Goal: Transaction & Acquisition: Purchase product/service

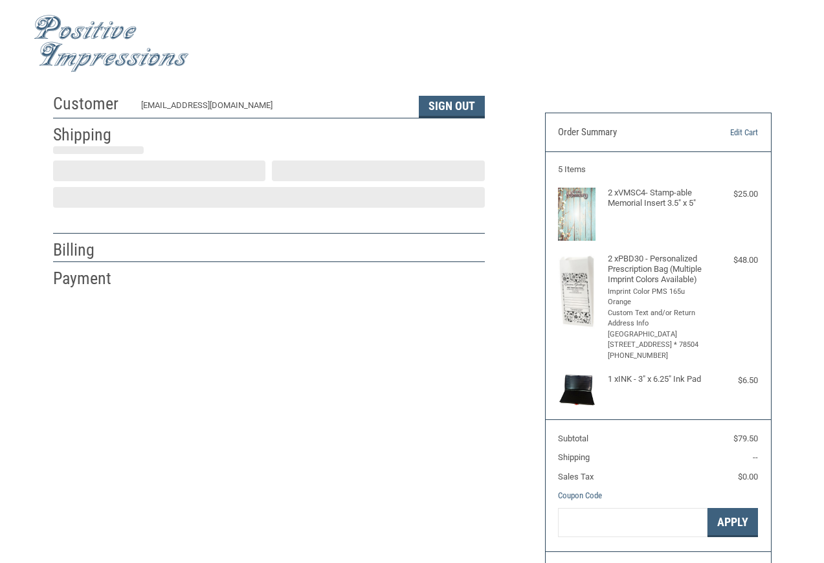
scroll to position [6, 0]
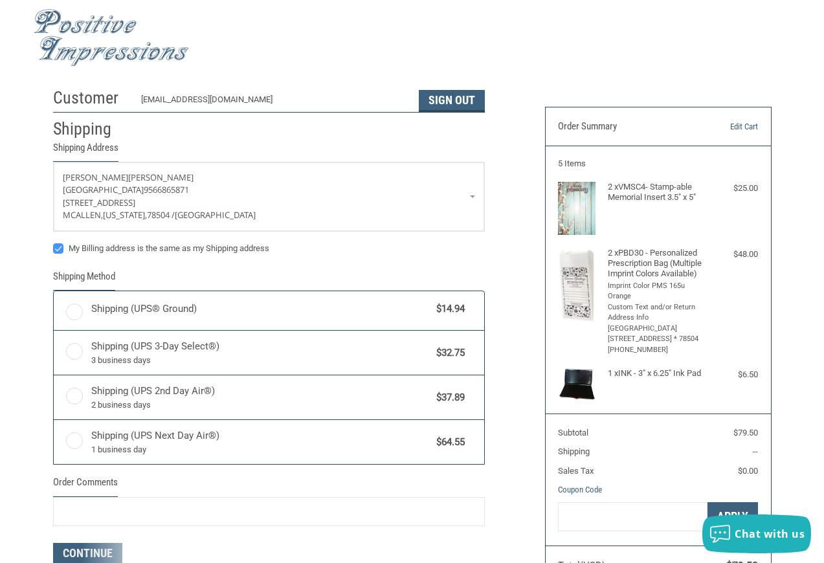
radio input "true"
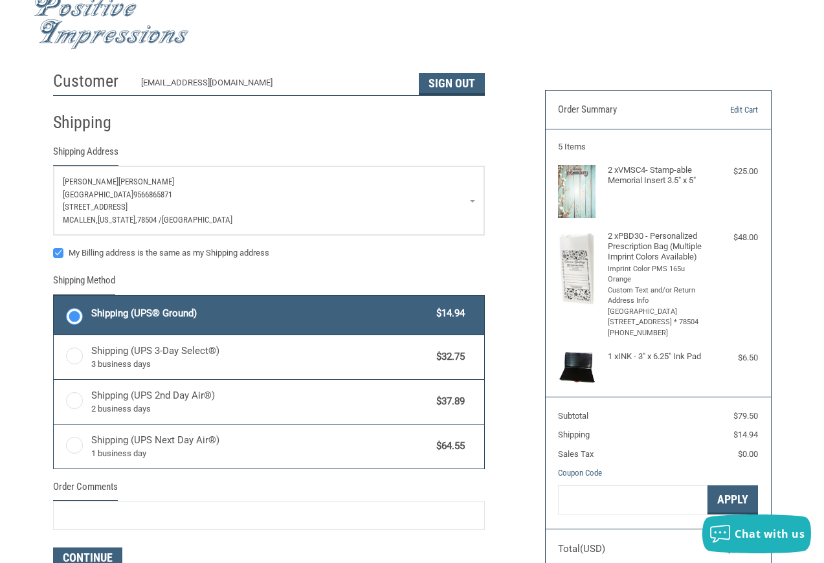
scroll to position [0, 0]
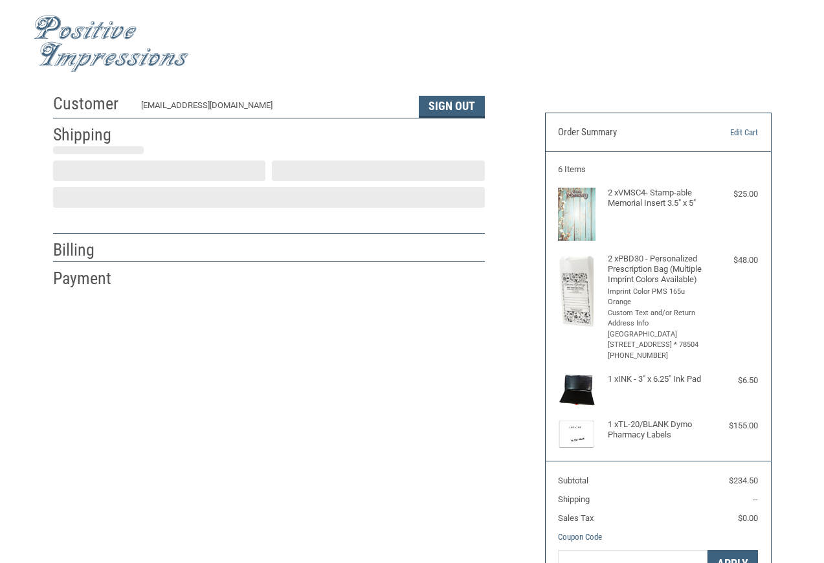
scroll to position [6, 0]
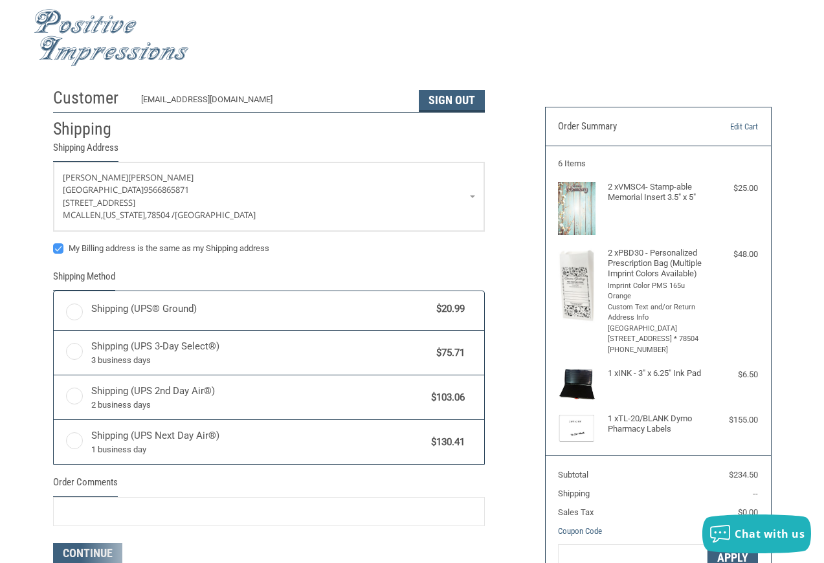
radio input "true"
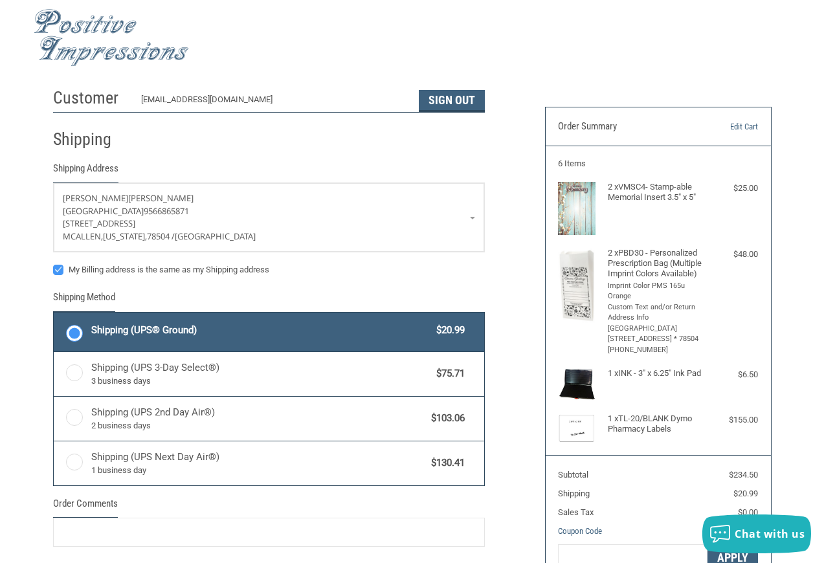
click at [58, 326] on label "Shipping (UPS® Ground) $20.99" at bounding box center [269, 332] width 431 height 39
click at [54, 315] on input "Shipping (UPS® Ground) $20.99" at bounding box center [54, 314] width 1 height 1
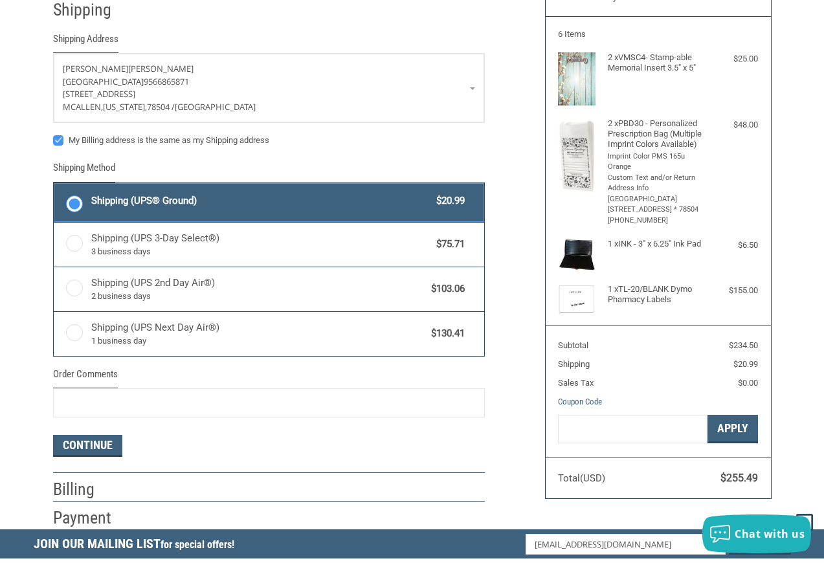
scroll to position [265, 0]
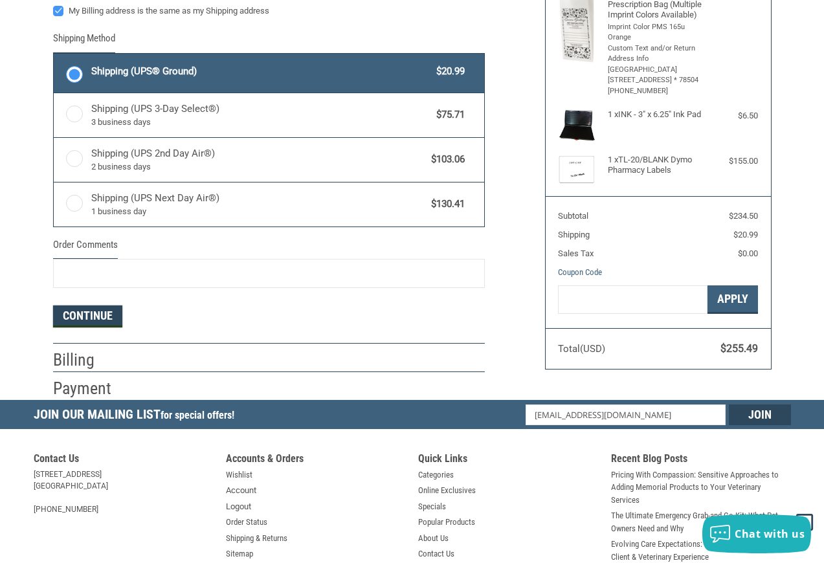
click at [72, 313] on button "Continue" at bounding box center [87, 317] width 69 height 22
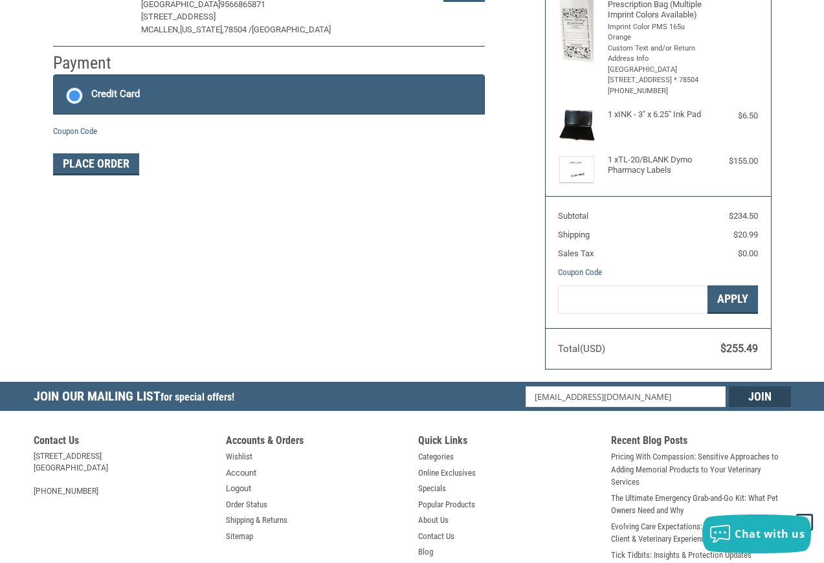
scroll to position [199, 0]
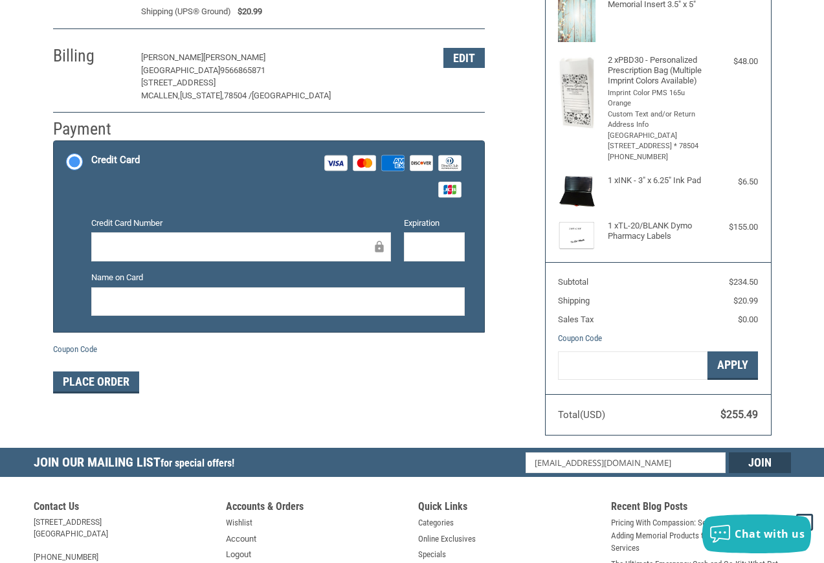
click at [475, 397] on div "Customer [EMAIL_ADDRESS][DOMAIN_NAME] Sign Out Shipping [PERSON_NAME][GEOGRAPHI…" at bounding box center [413, 169] width 758 height 560
click at [81, 347] on form "Payment Methods Credit Card Credit Card Visa Master Amex Discover Diners Club J…" at bounding box center [269, 267] width 432 height 253
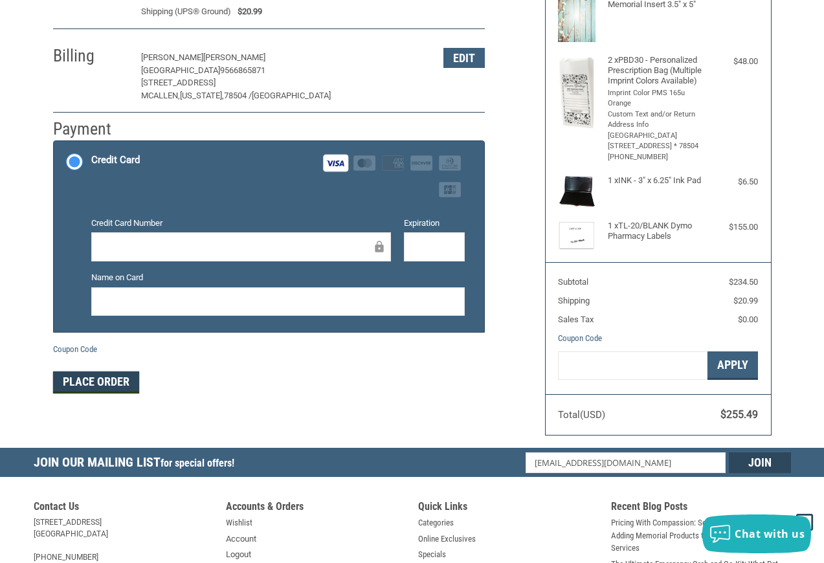
click at [84, 372] on button "Place Order" at bounding box center [96, 383] width 86 height 22
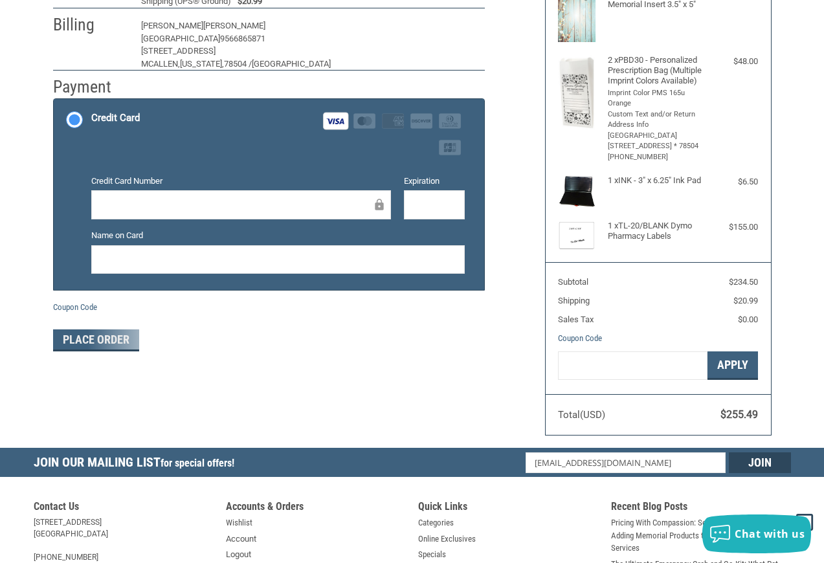
scroll to position [182, 0]
